Goal: Navigation & Orientation: Find specific page/section

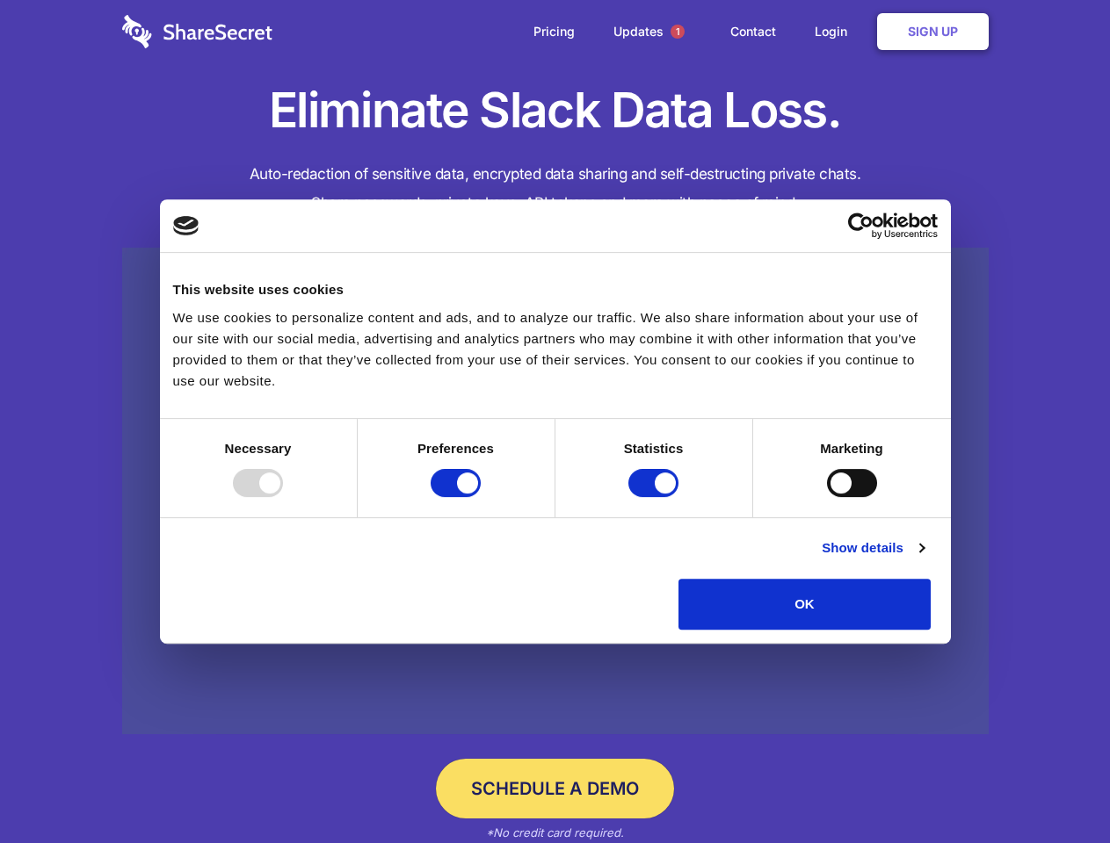
click at [283, 497] on div at bounding box center [258, 483] width 50 height 28
click at [481, 497] on input "Preferences" at bounding box center [456, 483] width 50 height 28
checkbox input "false"
click at [655, 497] on input "Statistics" at bounding box center [653, 483] width 50 height 28
checkbox input "false"
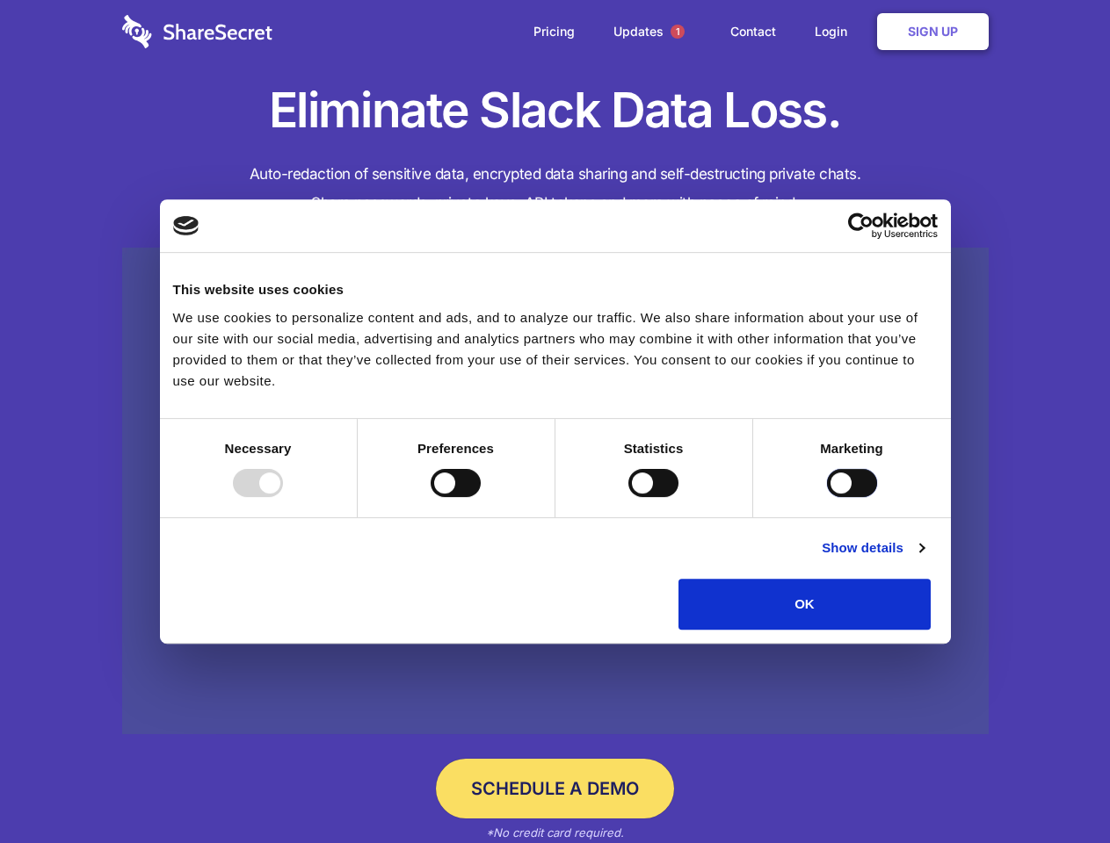
click at [827, 497] on input "Marketing" at bounding box center [852, 483] width 50 height 28
checkbox input "true"
click at [923, 559] on link "Show details" at bounding box center [872, 548] width 102 height 21
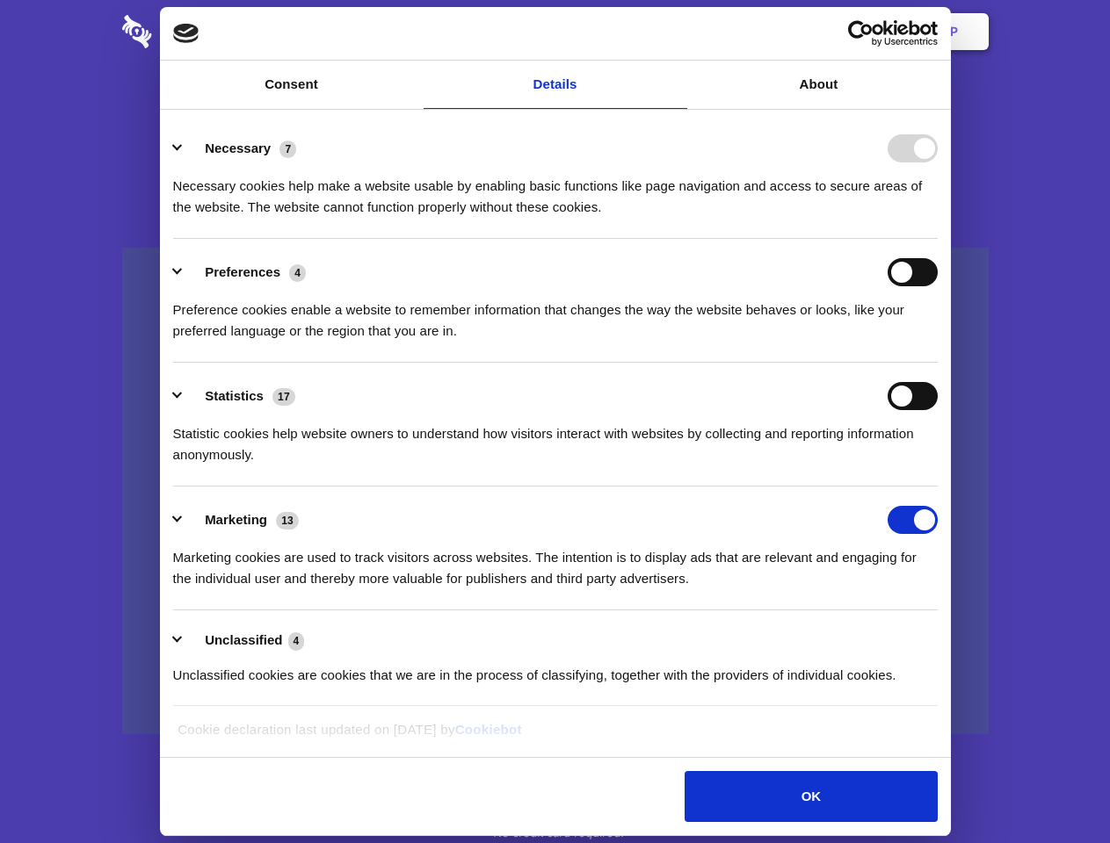
click at [937, 239] on li "Necessary 7 Necessary cookies help make a website usable by enabling basic func…" at bounding box center [555, 177] width 764 height 124
click at [677, 32] on span "1" at bounding box center [677, 32] width 14 height 14
